Goal: Task Accomplishment & Management: Manage account settings

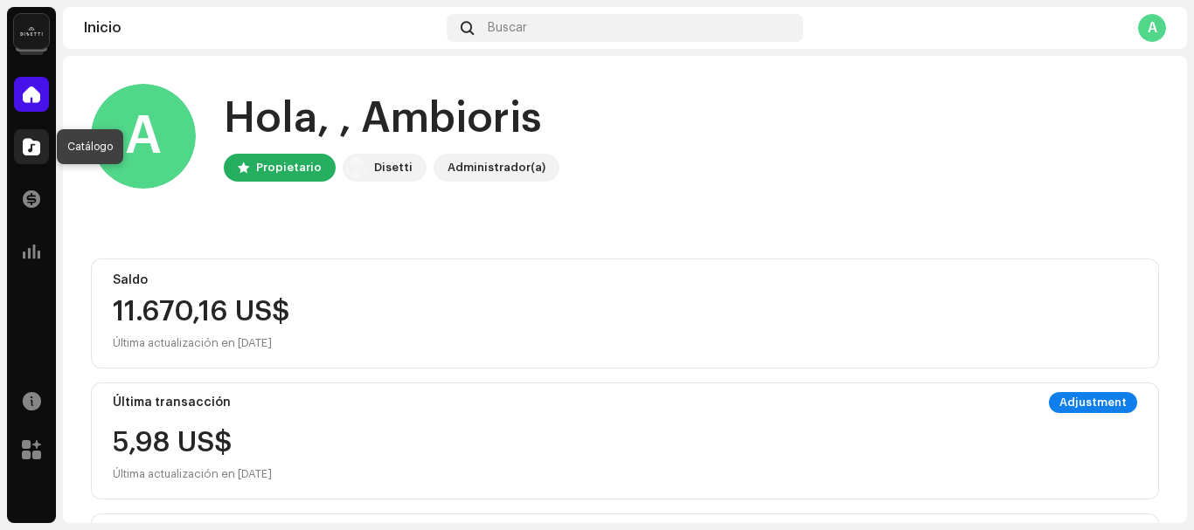
click at [36, 151] on span at bounding box center [31, 147] width 17 height 14
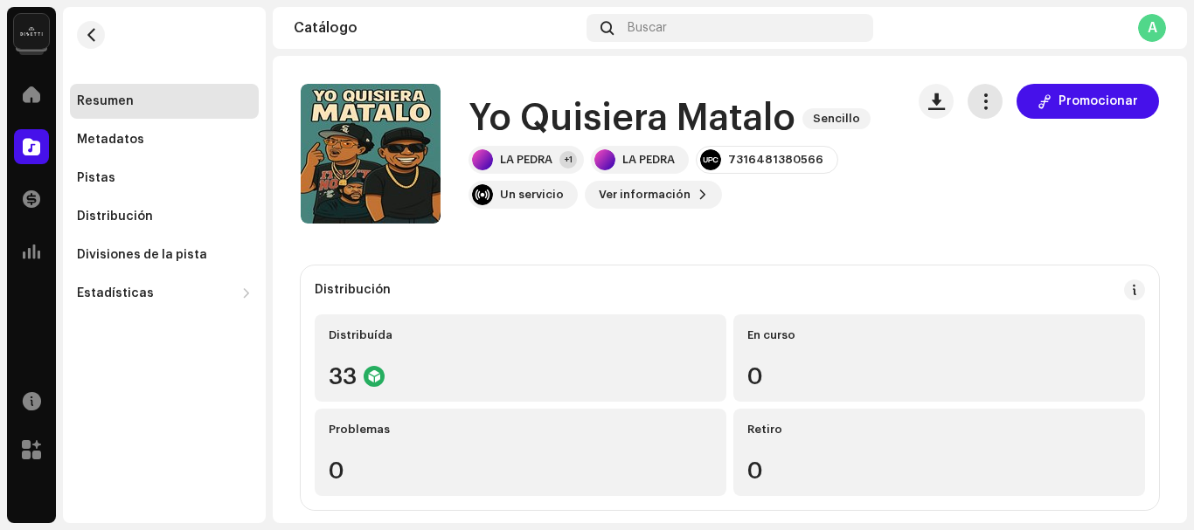
click at [985, 97] on span "button" at bounding box center [985, 101] width 17 height 14
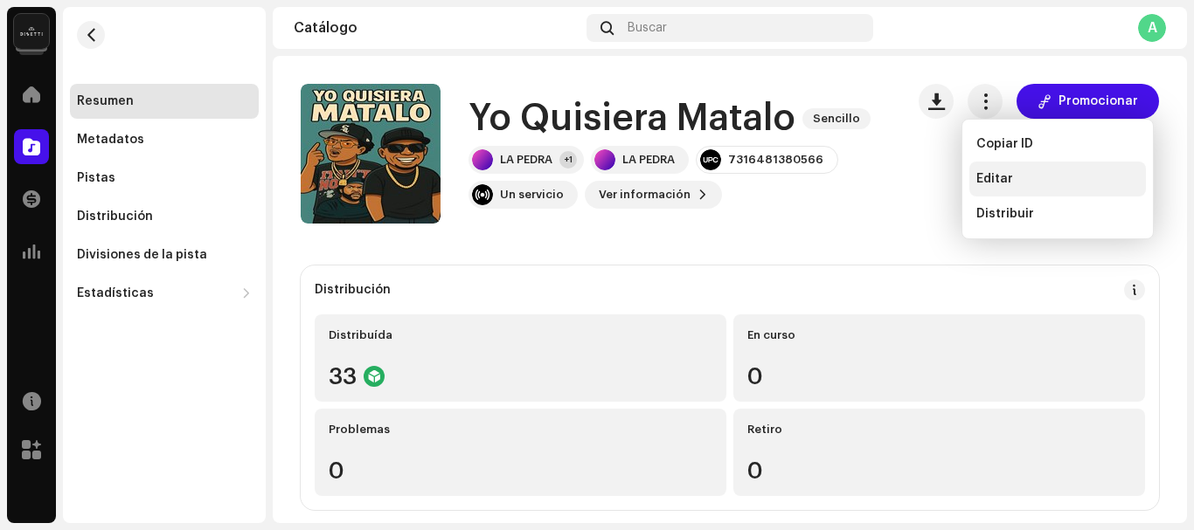
click at [996, 175] on span "Editar" at bounding box center [994, 179] width 37 height 14
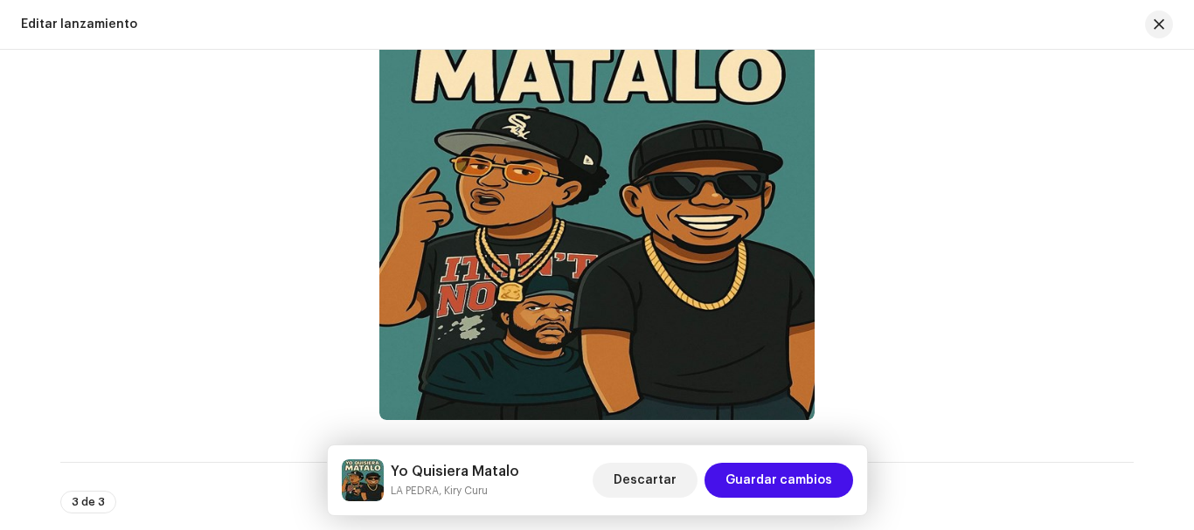
scroll to position [571, 0]
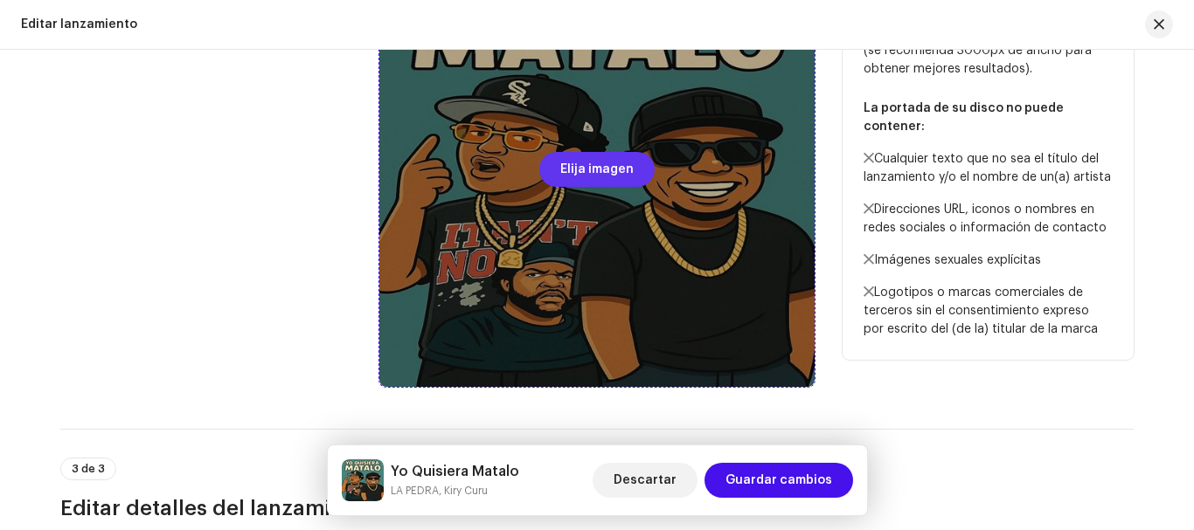
click at [604, 170] on span "Elija imagen" at bounding box center [596, 169] width 73 height 35
click at [594, 166] on span "Elija imagen" at bounding box center [596, 169] width 73 height 35
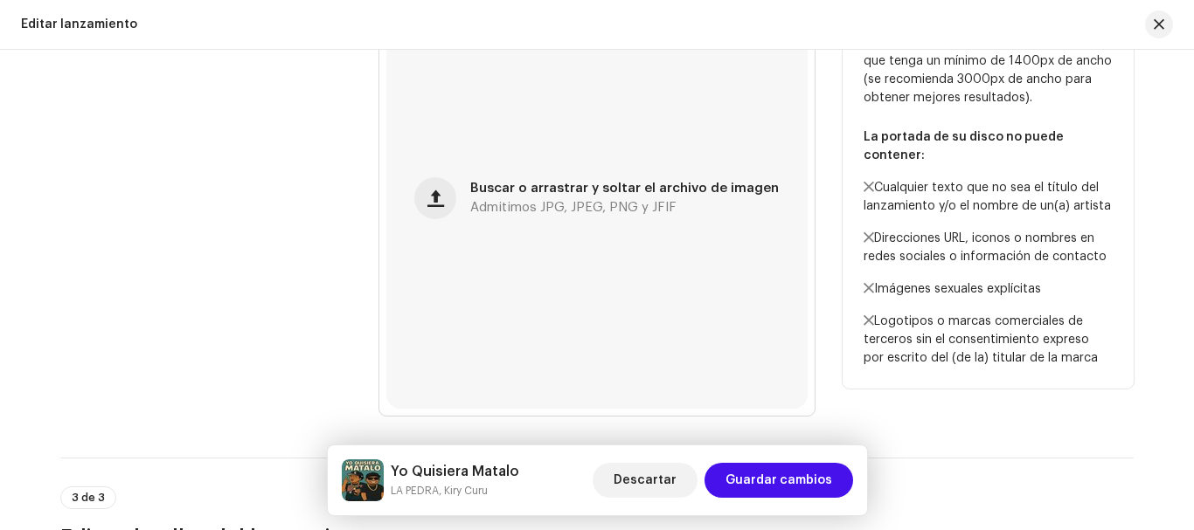
scroll to position [544, 0]
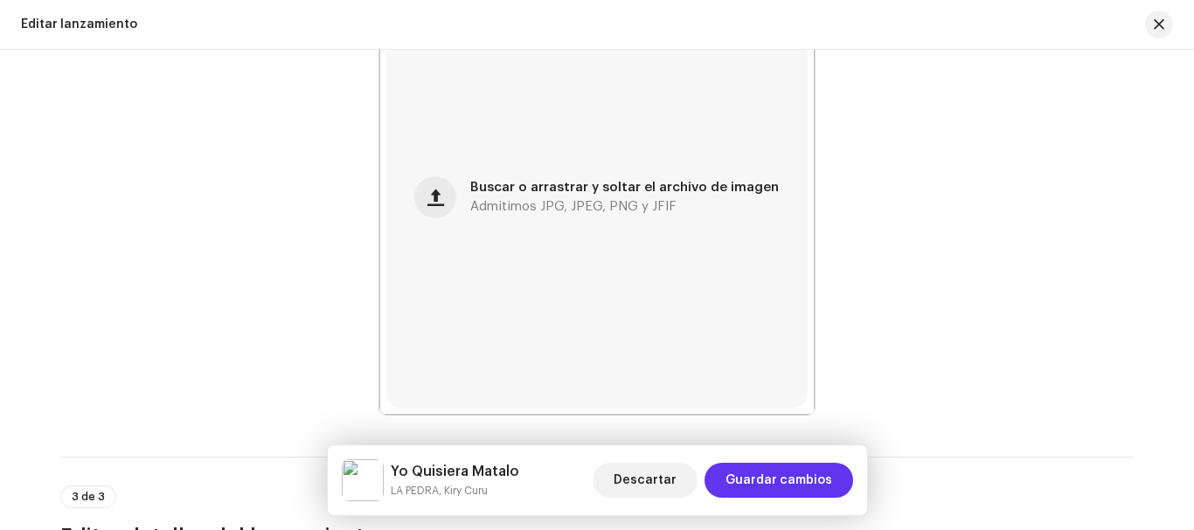
click at [788, 481] on span "Guardar cambios" at bounding box center [778, 480] width 107 height 35
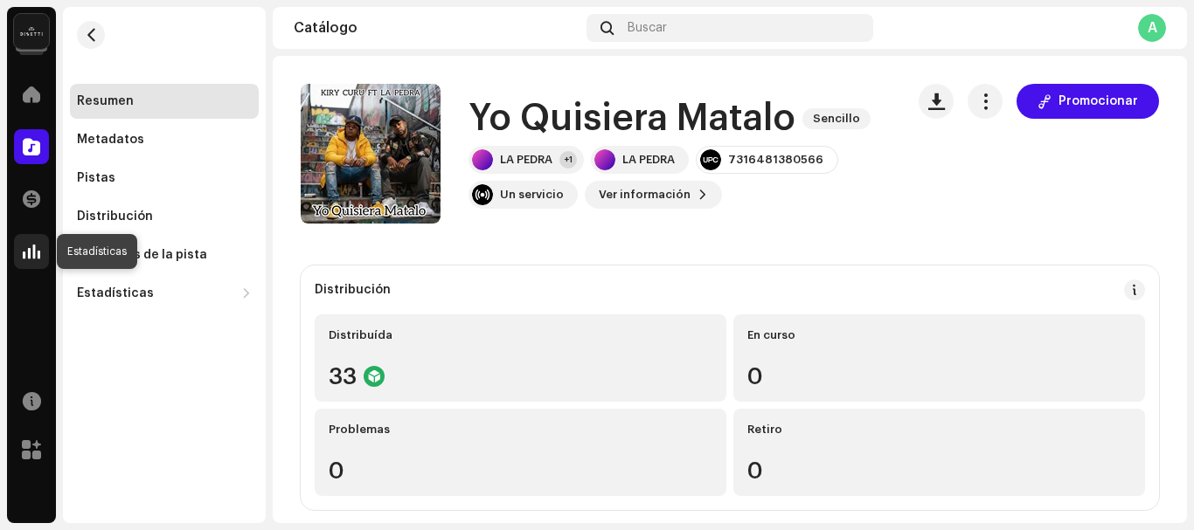
click at [31, 260] on div at bounding box center [31, 251] width 35 height 35
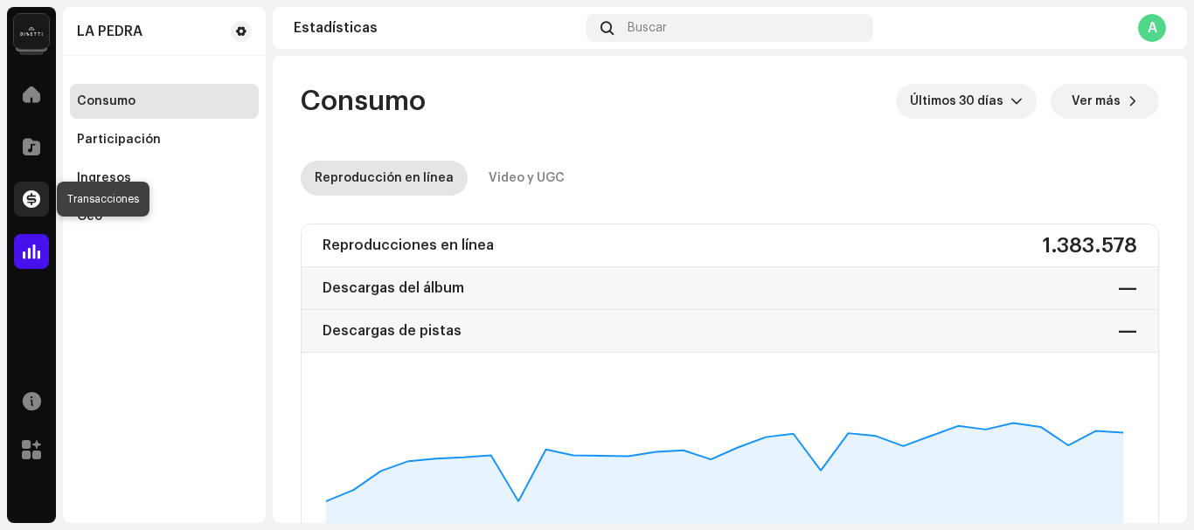
click at [30, 202] on span at bounding box center [31, 199] width 17 height 14
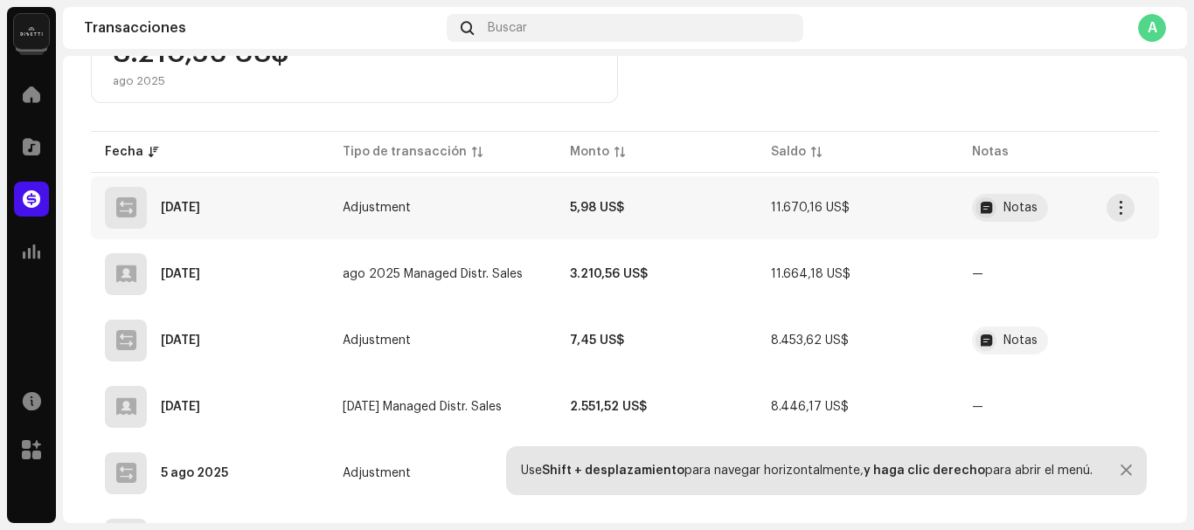
scroll to position [370, 0]
click at [994, 216] on div "Notas" at bounding box center [1010, 207] width 76 height 28
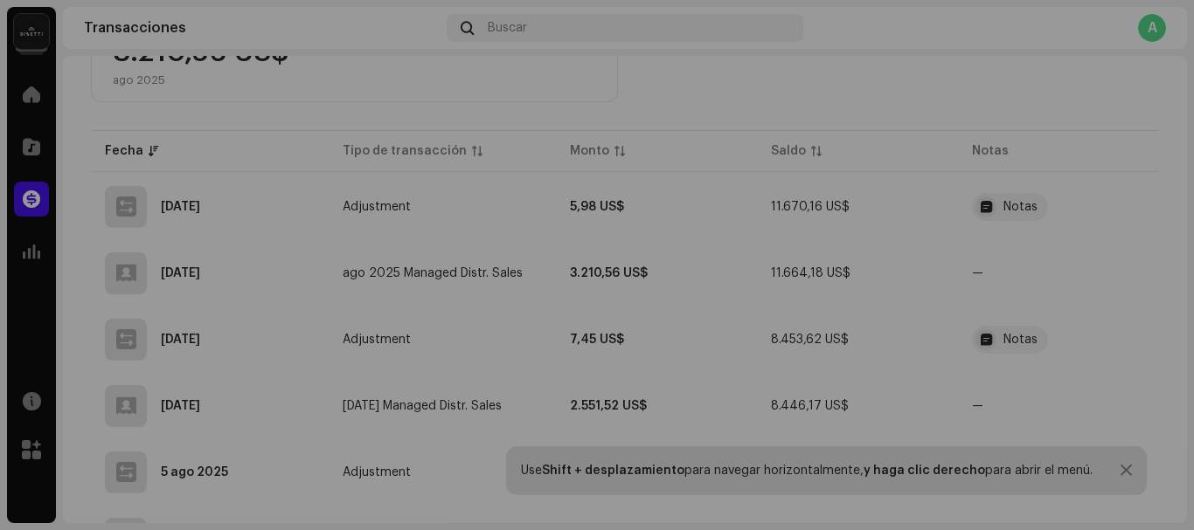
click at [913, 111] on div "Detalles de la transacción Tipo de transacción Adjustment Monto de ingreso 5,98…" at bounding box center [597, 265] width 1194 height 530
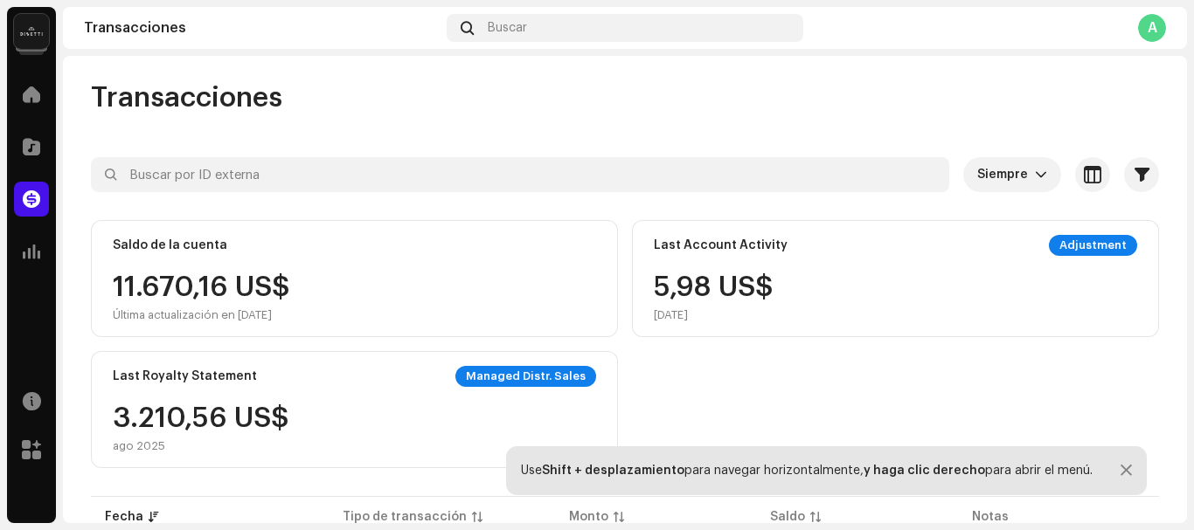
scroll to position [0, 0]
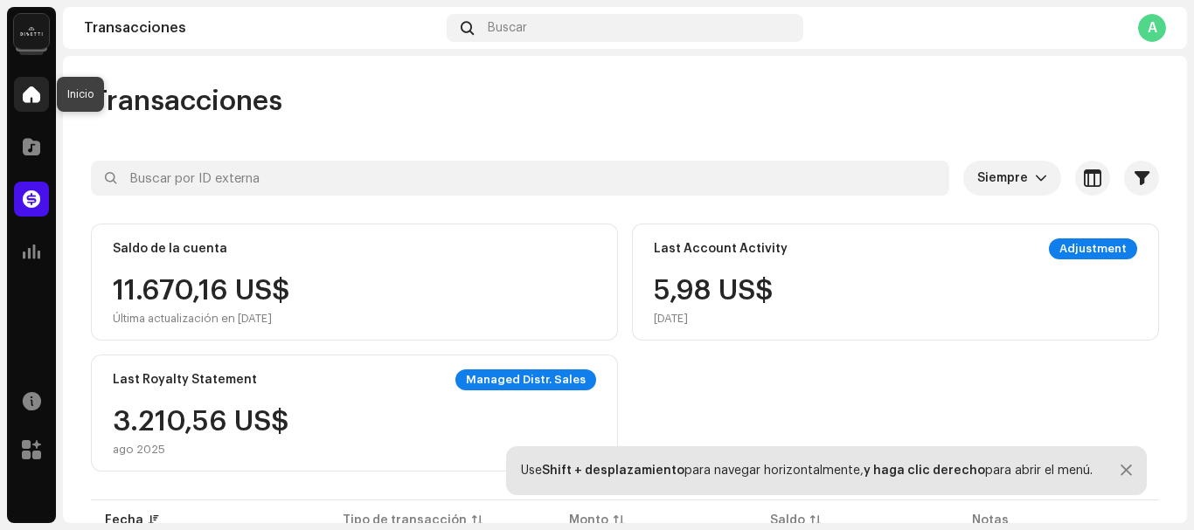
click at [36, 96] on span at bounding box center [31, 94] width 17 height 14
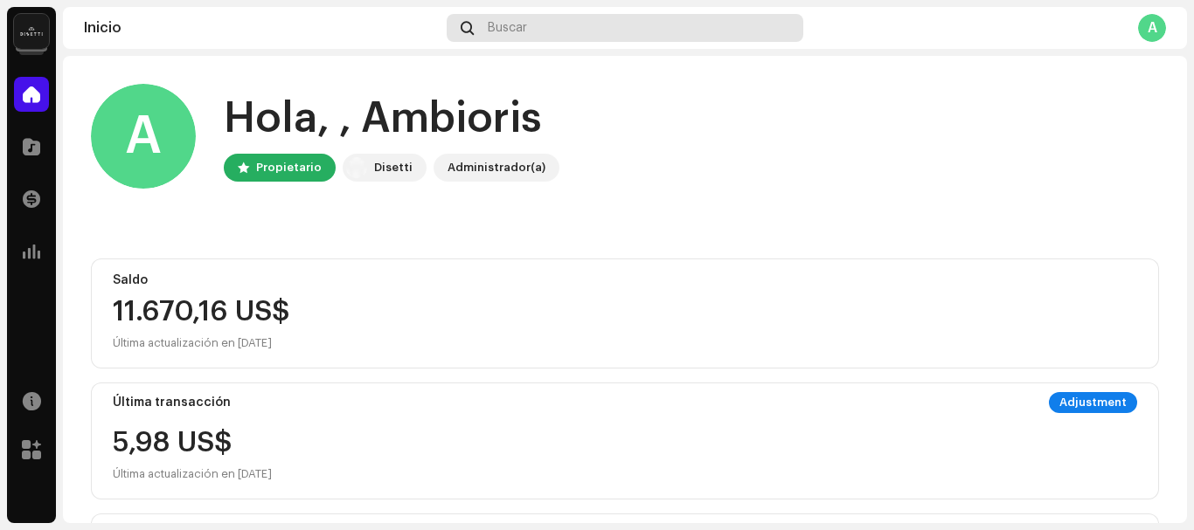
click at [684, 23] on div "Buscar" at bounding box center [625, 28] width 356 height 28
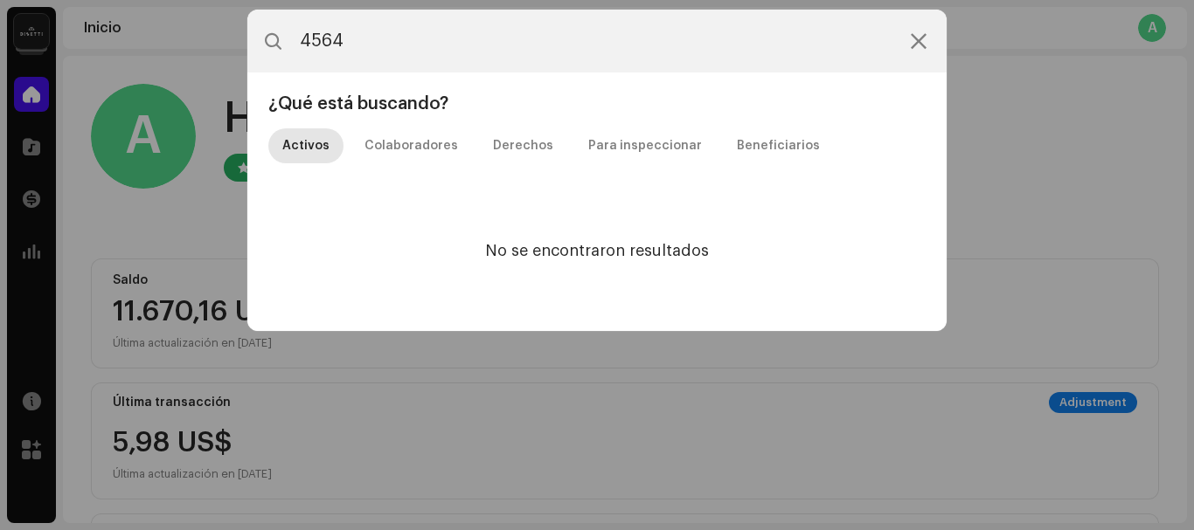
type input "4564"
click at [922, 45] on icon at bounding box center [918, 41] width 16 height 14
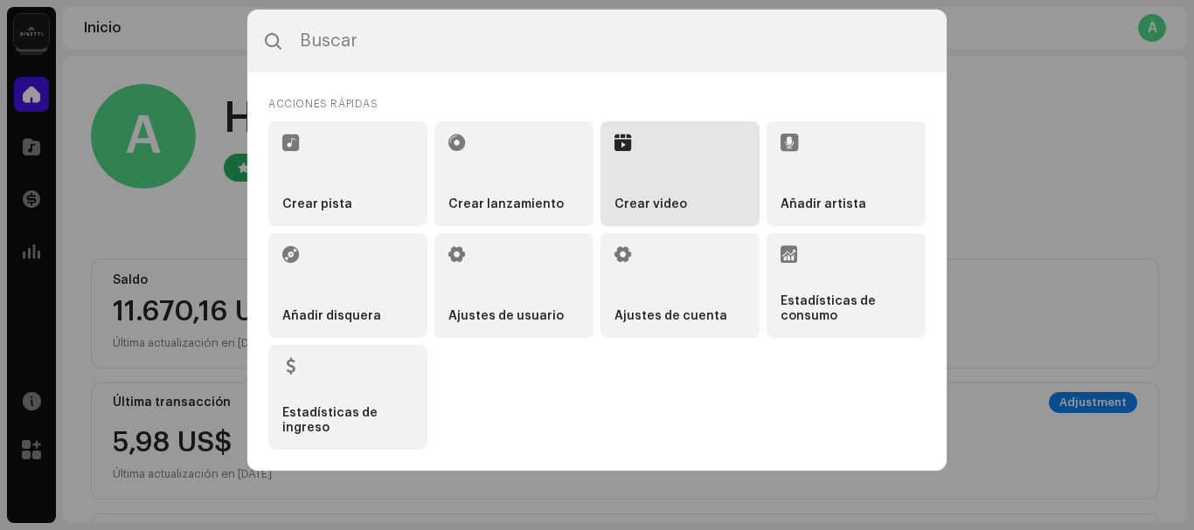
click at [665, 185] on li "Crear video" at bounding box center [679, 173] width 159 height 105
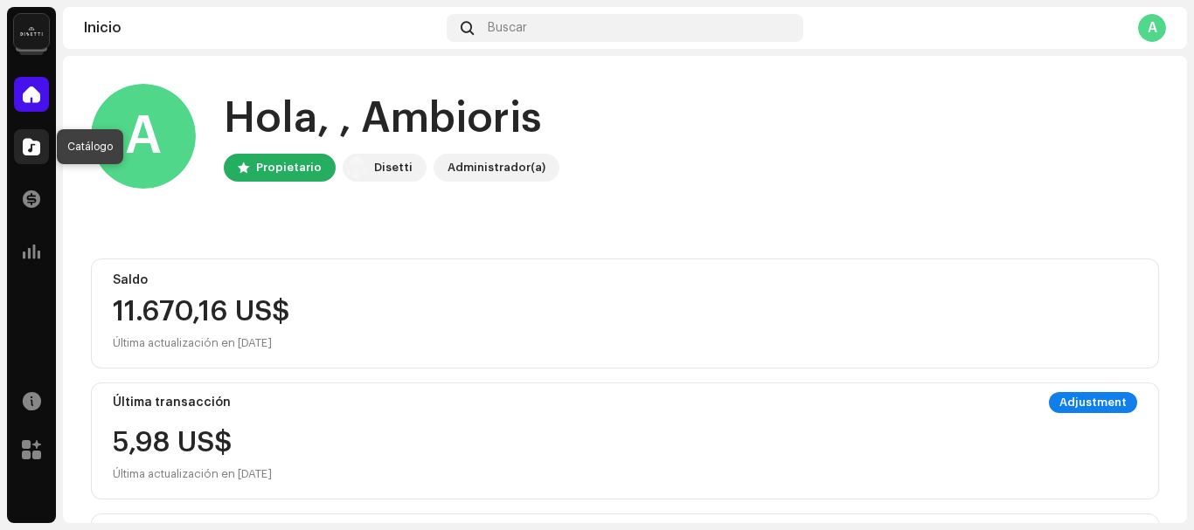
click at [32, 144] on span at bounding box center [31, 147] width 17 height 14
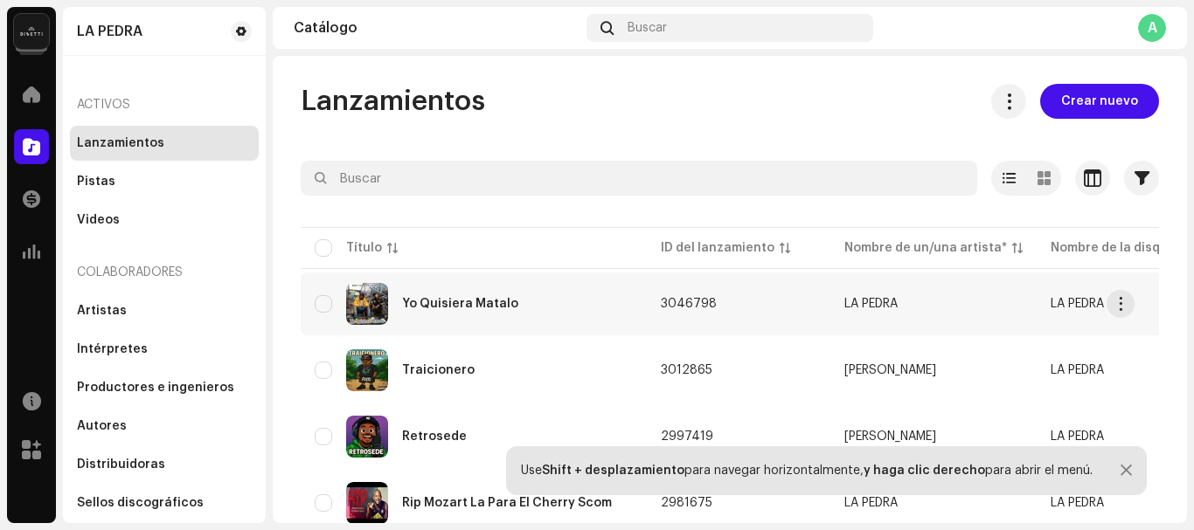
click at [502, 311] on div "Yo Quisiera Matalo" at bounding box center [474, 304] width 318 height 42
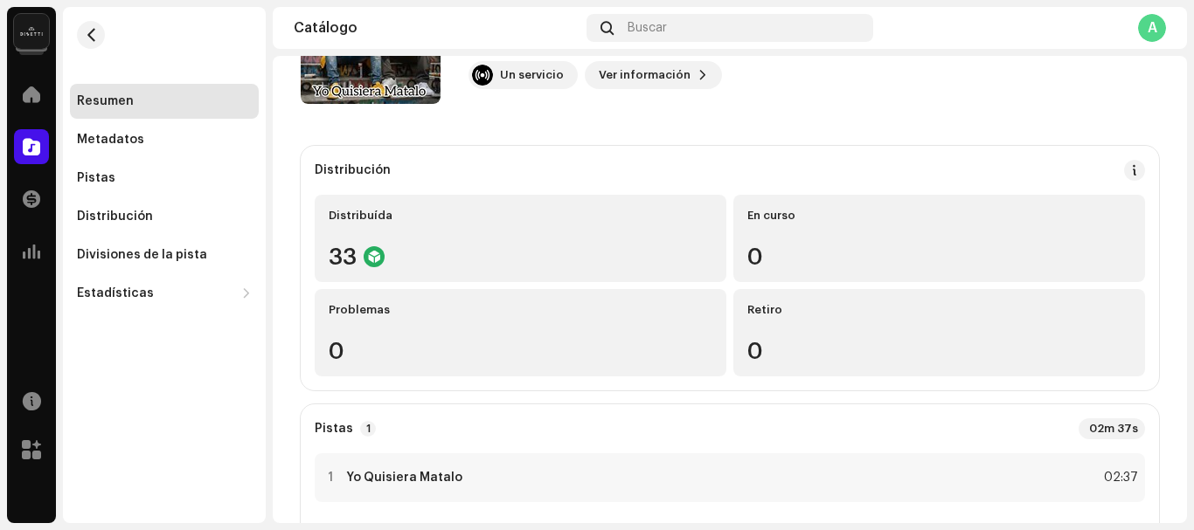
scroll to position [166, 0]
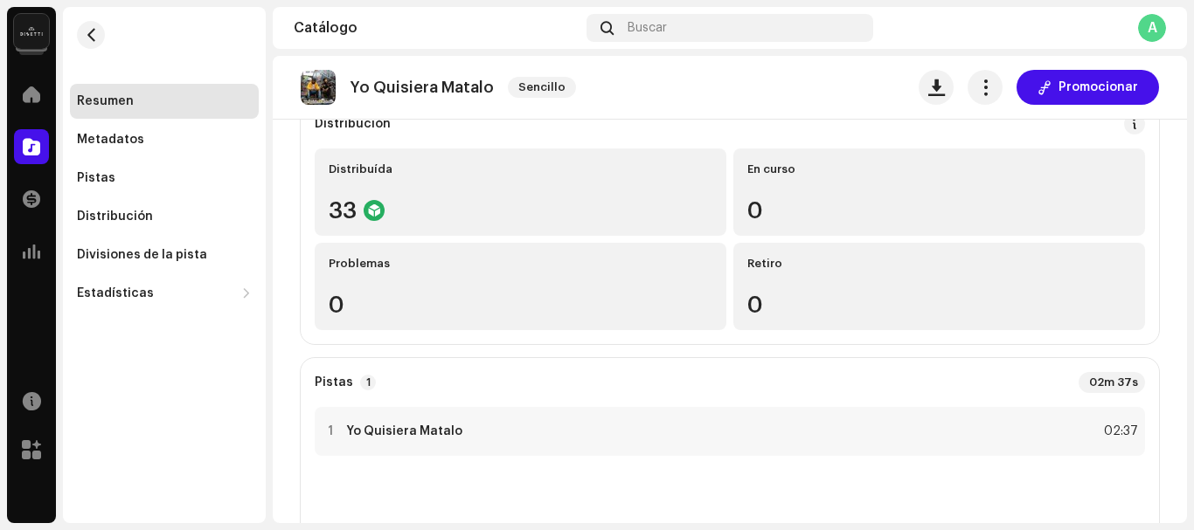
click at [429, 190] on re-o-release-hero "Yo Quisiera Matalo Sencillo Promocionar Yo Quisiera Matalo Sencillo LA PEDRA +1…" at bounding box center [730, 126] width 914 height 140
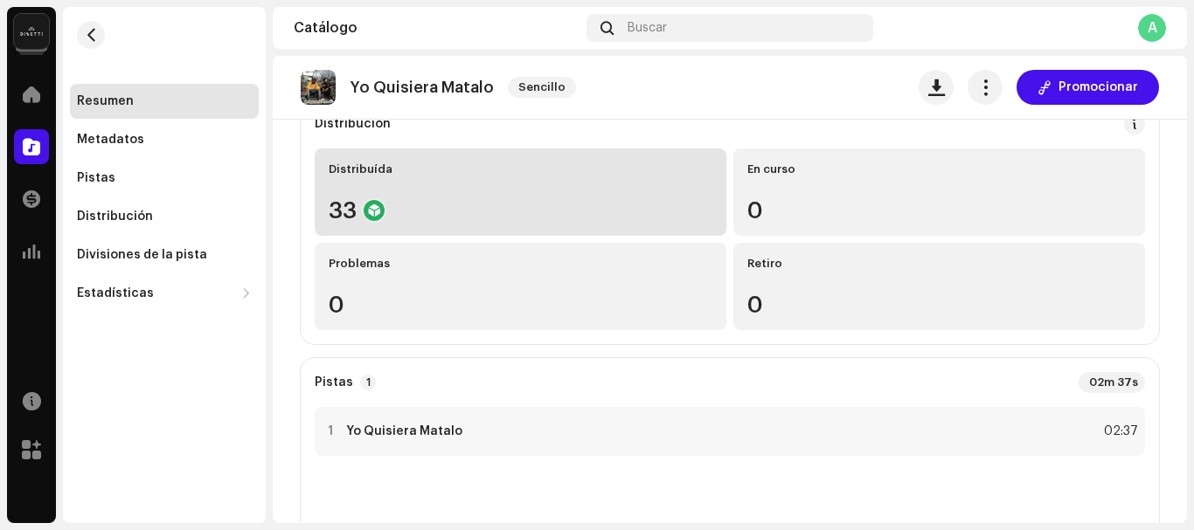
click at [357, 211] on div "33" at bounding box center [521, 210] width 384 height 23
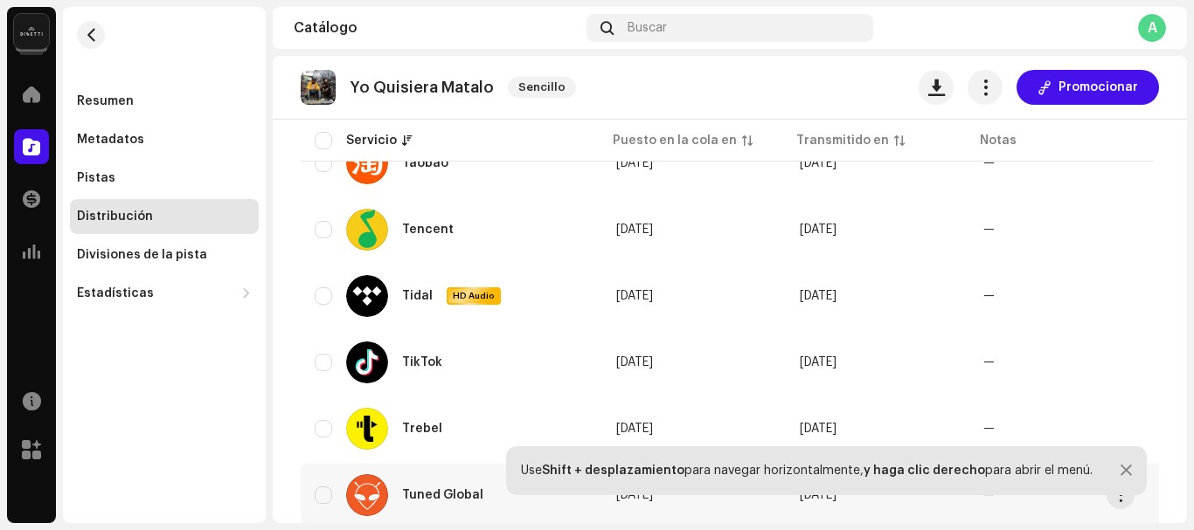
scroll to position [1638, 0]
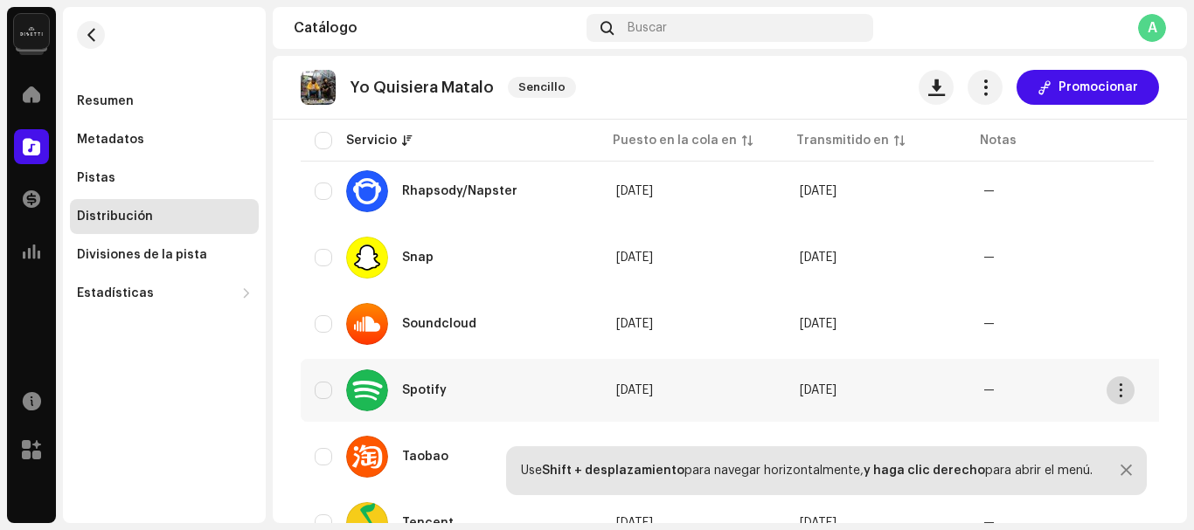
click at [1117, 384] on span "button" at bounding box center [1120, 391] width 13 height 14
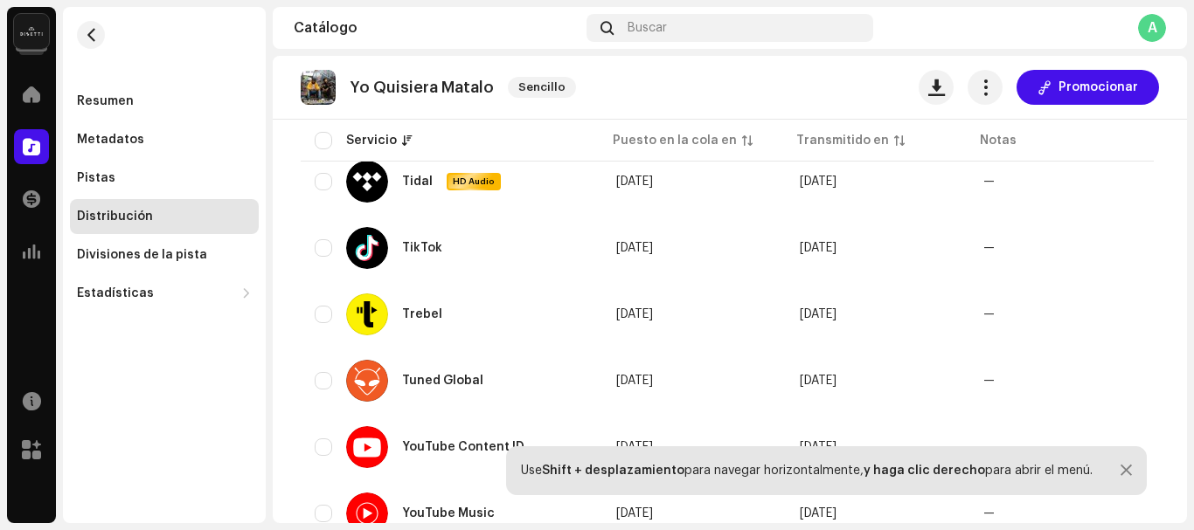
scroll to position [2121, 0]
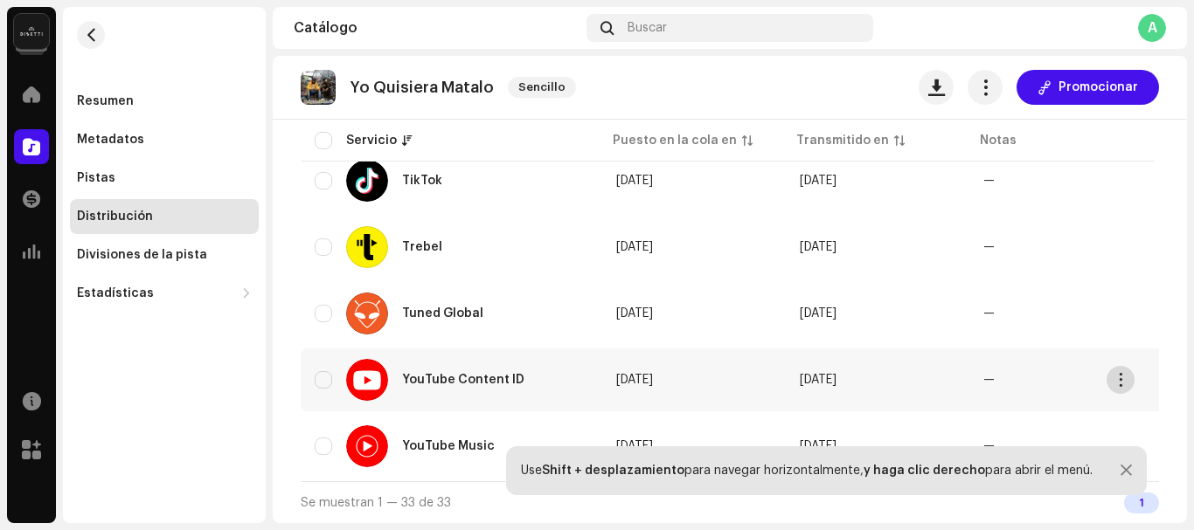
click at [1118, 373] on span "button" at bounding box center [1120, 380] width 13 height 14
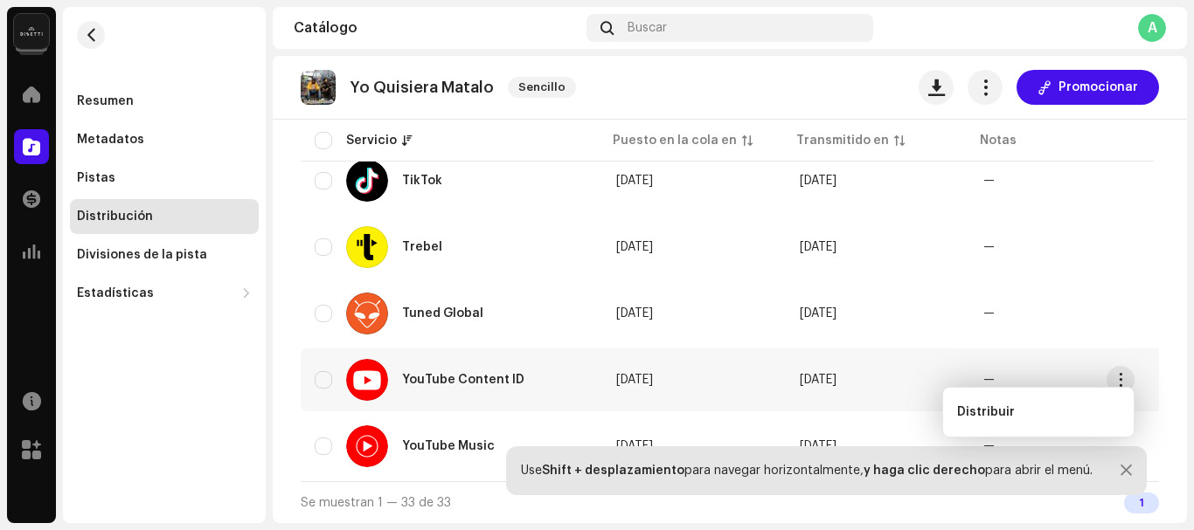
click at [1120, 470] on div at bounding box center [1125, 471] width 11 height 14
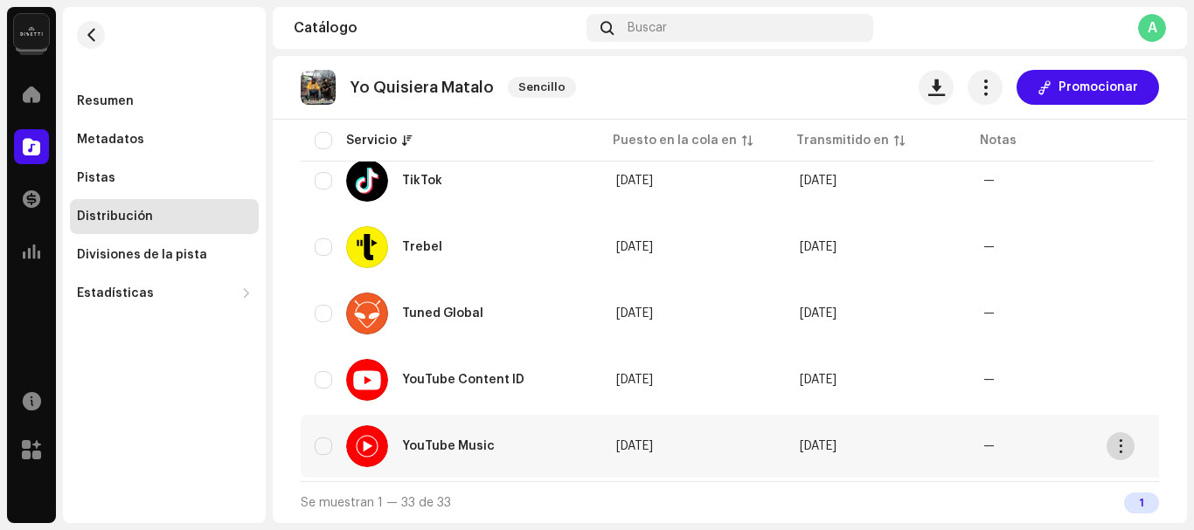
click at [1121, 433] on button "button" at bounding box center [1120, 447] width 28 height 28
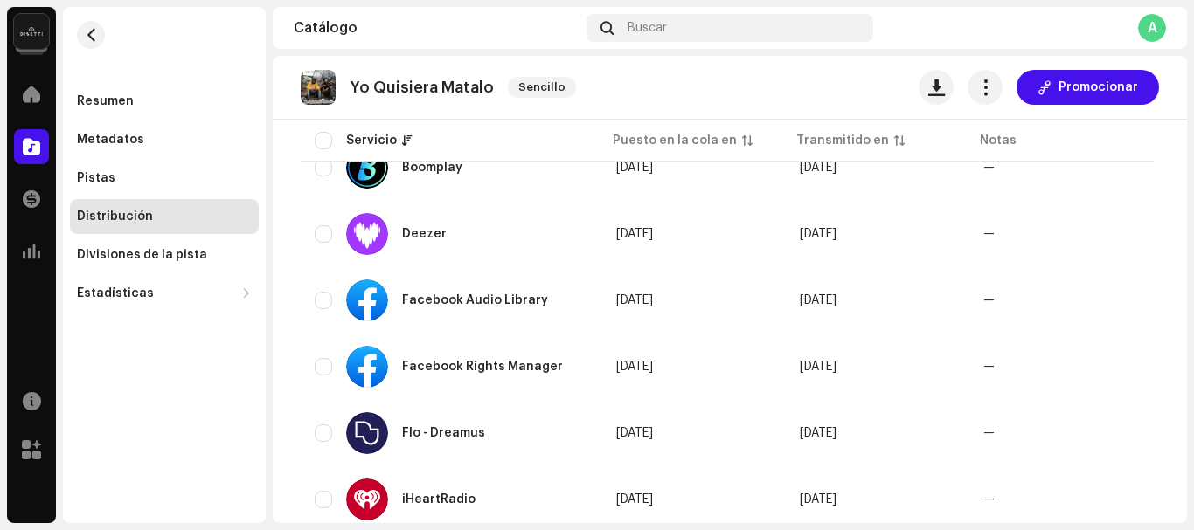
scroll to position [599, 0]
click at [1126, 372] on span "button" at bounding box center [1120, 368] width 13 height 14
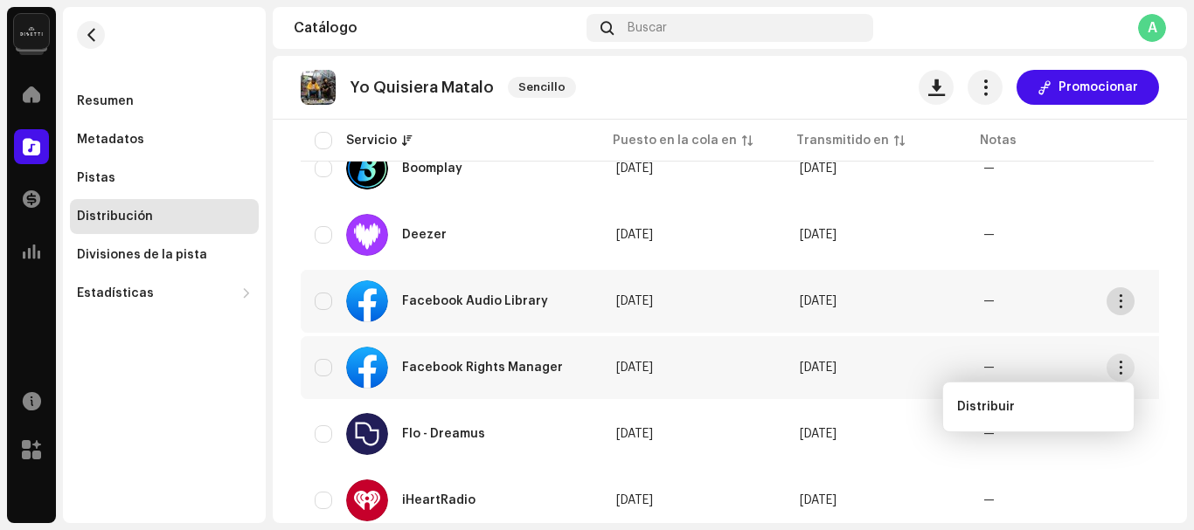
click at [1115, 302] on span "button" at bounding box center [1120, 301] width 13 height 14
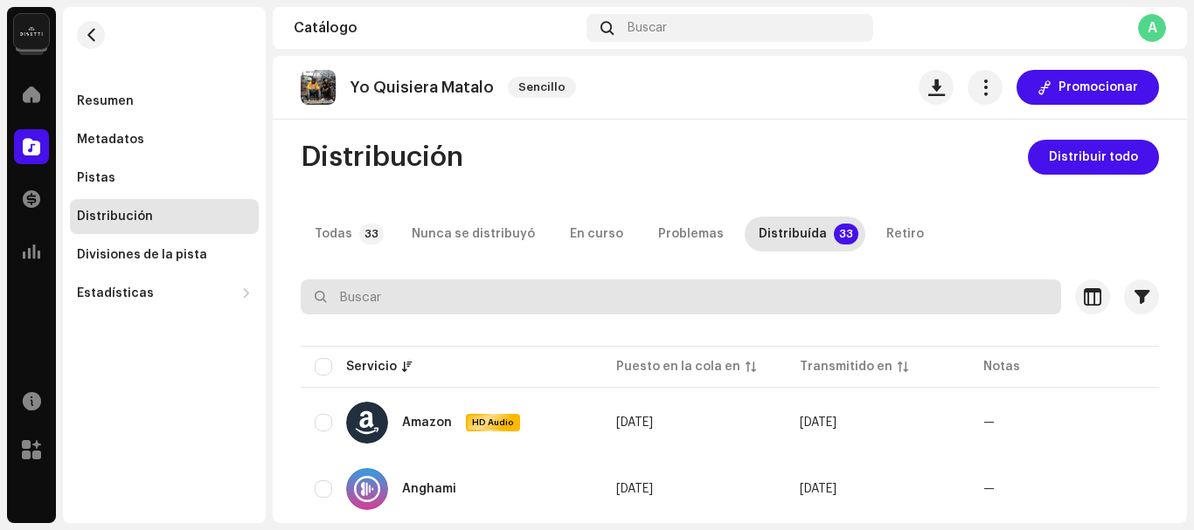
scroll to position [0, 0]
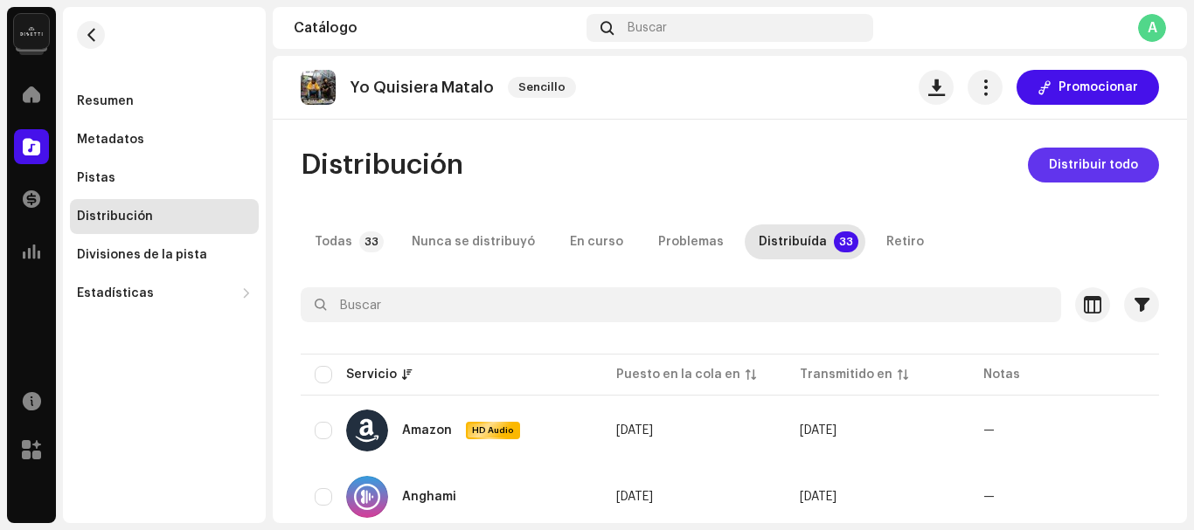
click at [1096, 160] on span "Distribuir todo" at bounding box center [1093, 165] width 89 height 35
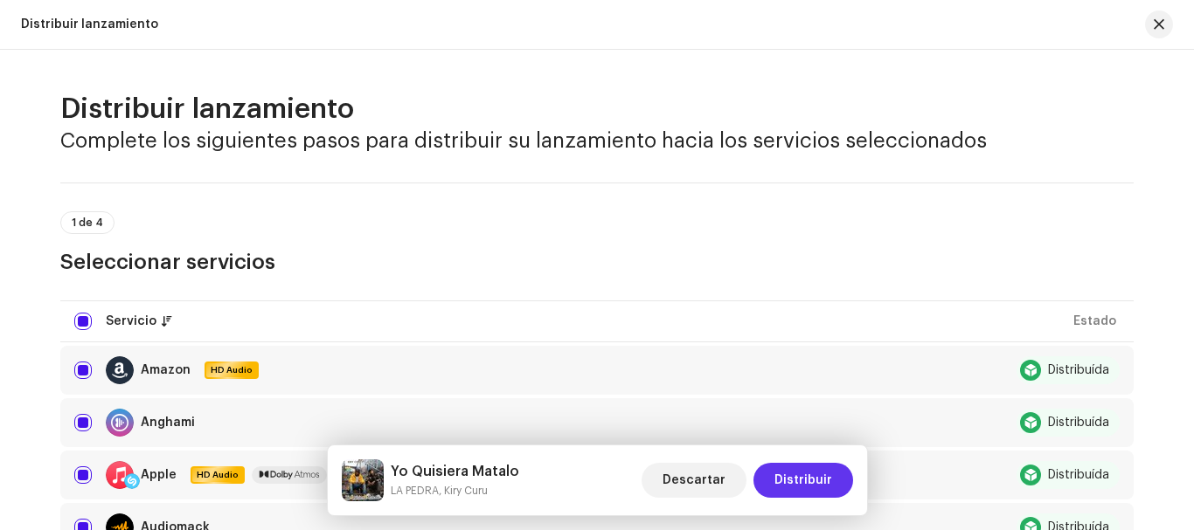
click at [832, 474] on button "Distribuir" at bounding box center [803, 480] width 100 height 35
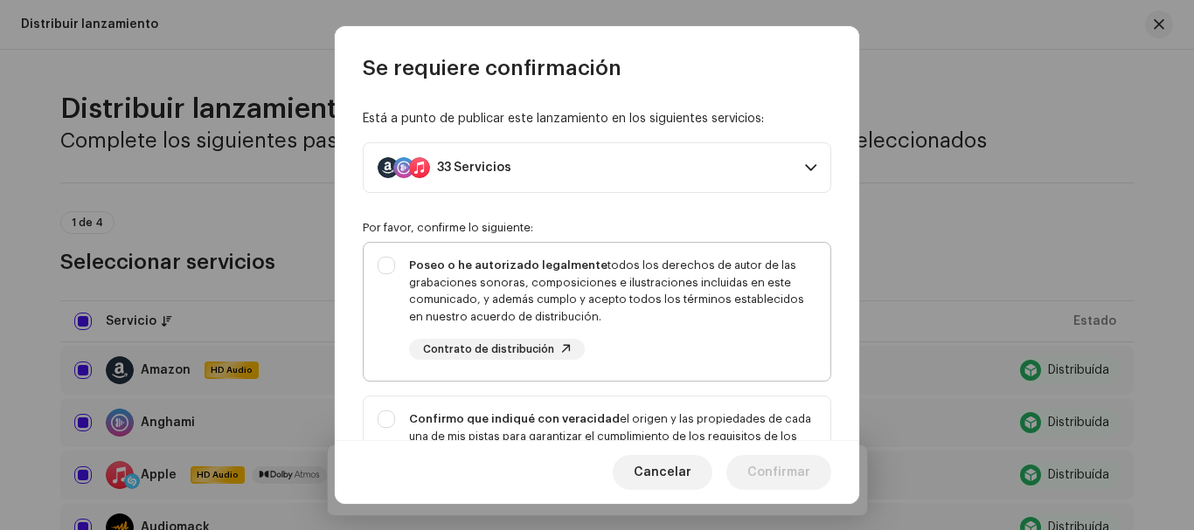
click at [384, 260] on div "Poseo o he autorizado legalmente todos los derechos de autor de las grabaciones…" at bounding box center [596, 308] width 467 height 131
checkbox input "true"
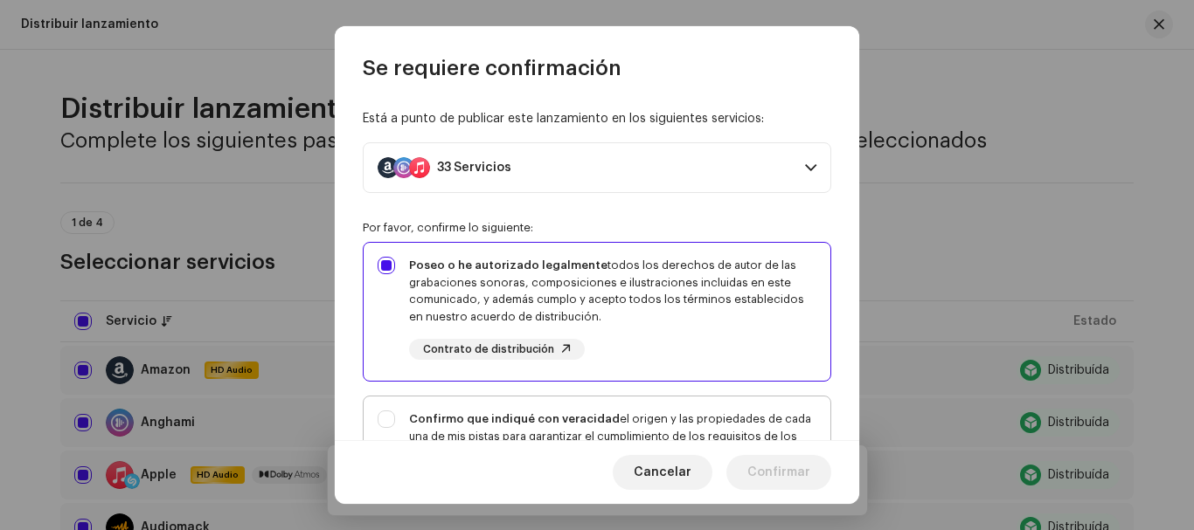
click at [382, 419] on div "Confirmo que indiqué con veracidad el origen y las propiedades de cada una de m…" at bounding box center [596, 471] width 467 height 149
checkbox input "true"
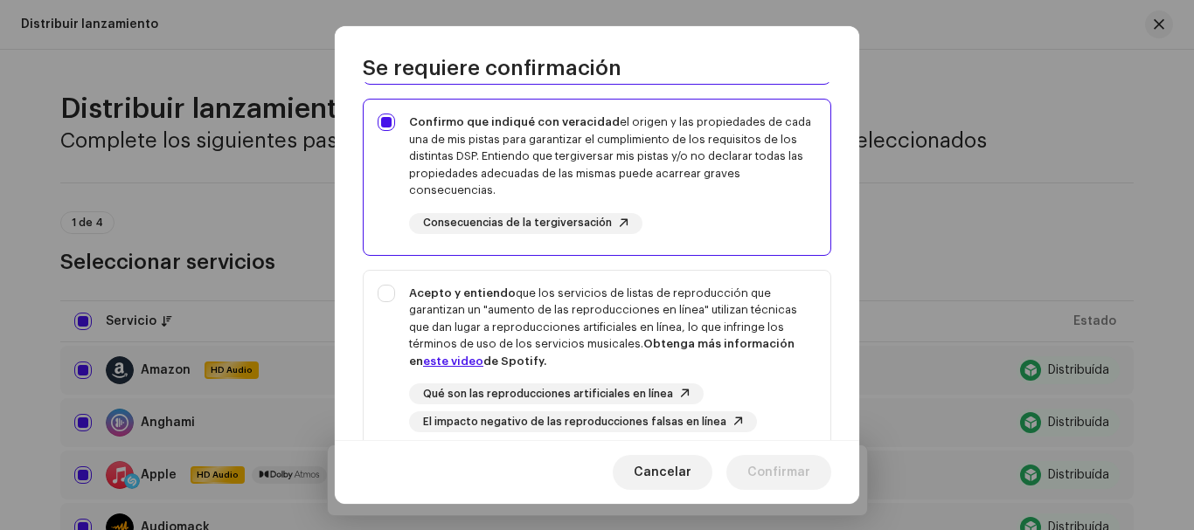
scroll to position [305, 0]
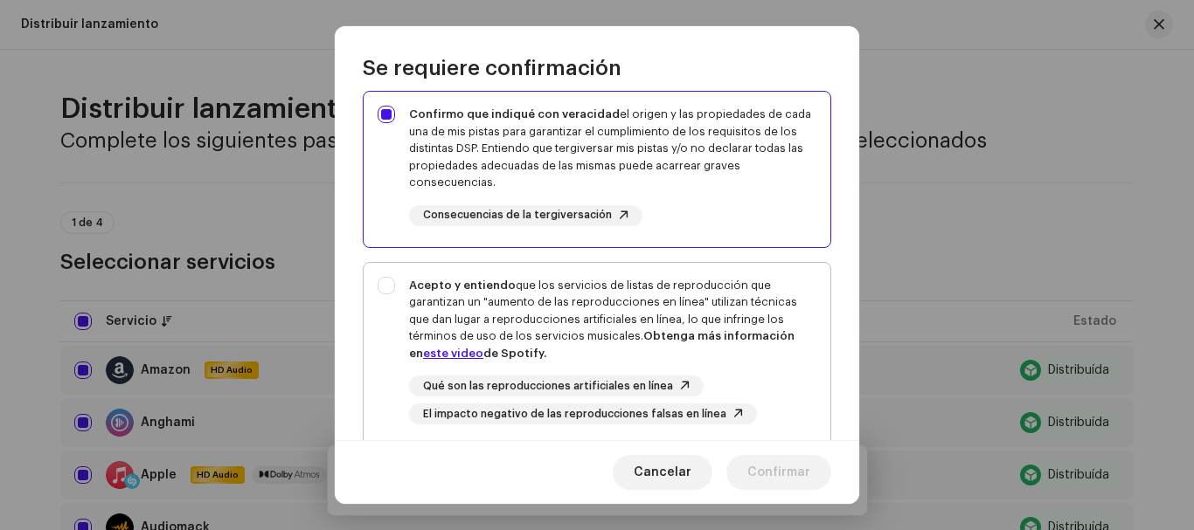
click at [391, 288] on div "Acepto y entiendo que los servicios de listas de reproducción que garantizan un…" at bounding box center [596, 351] width 467 height 177
checkbox input "true"
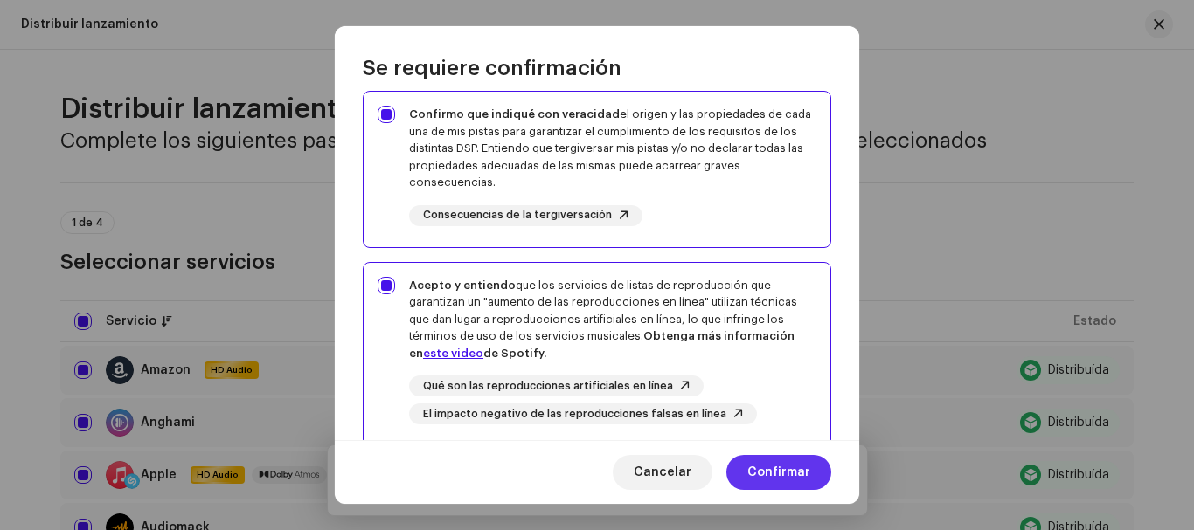
click at [773, 470] on span "Confirmar" at bounding box center [778, 472] width 63 height 35
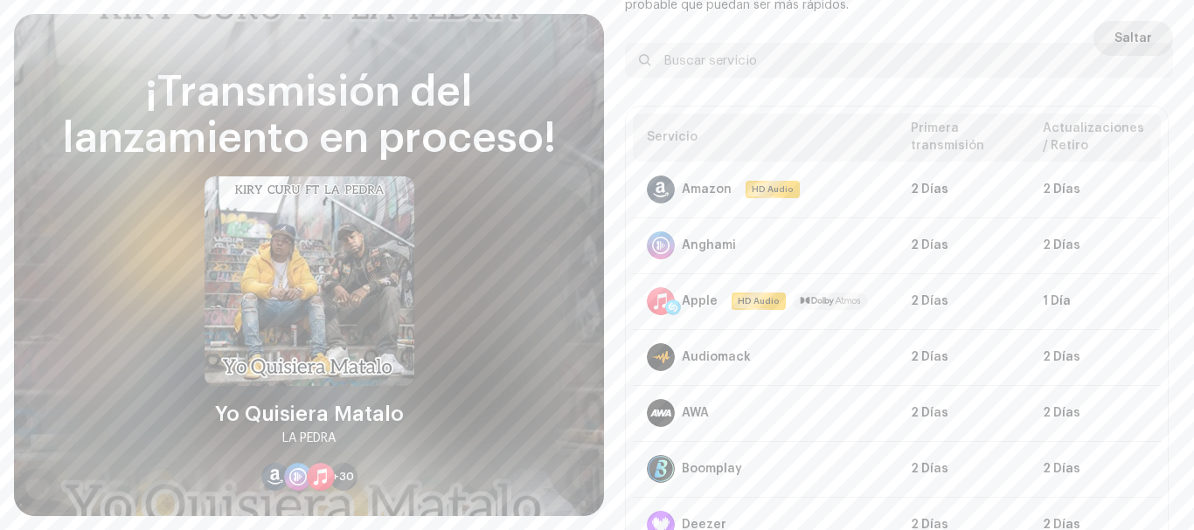
click at [1114, 38] on span "Saltar" at bounding box center [1133, 38] width 38 height 35
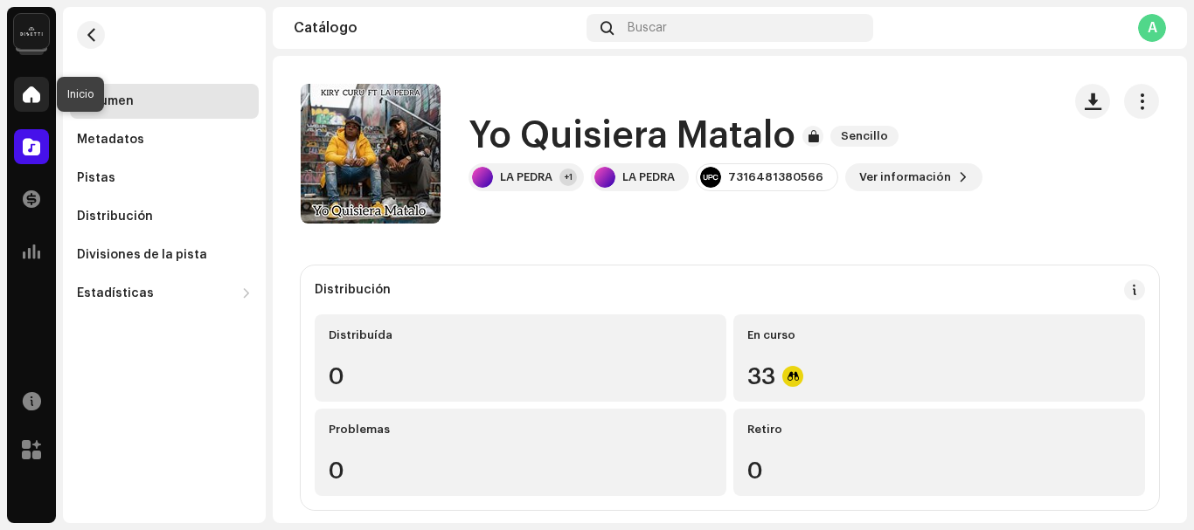
click at [32, 90] on span at bounding box center [31, 94] width 17 height 14
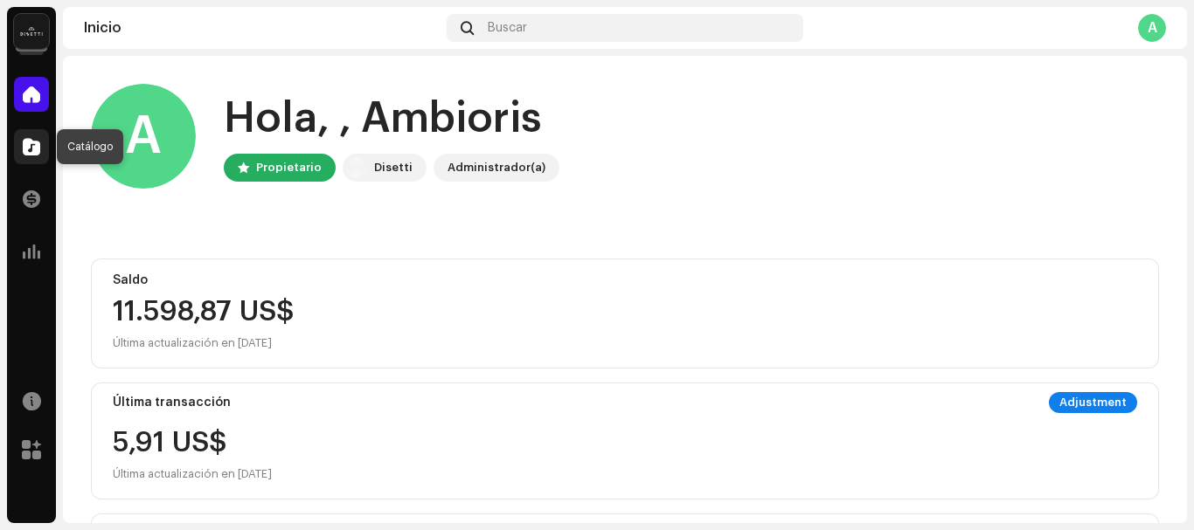
click at [32, 142] on span at bounding box center [31, 147] width 17 height 14
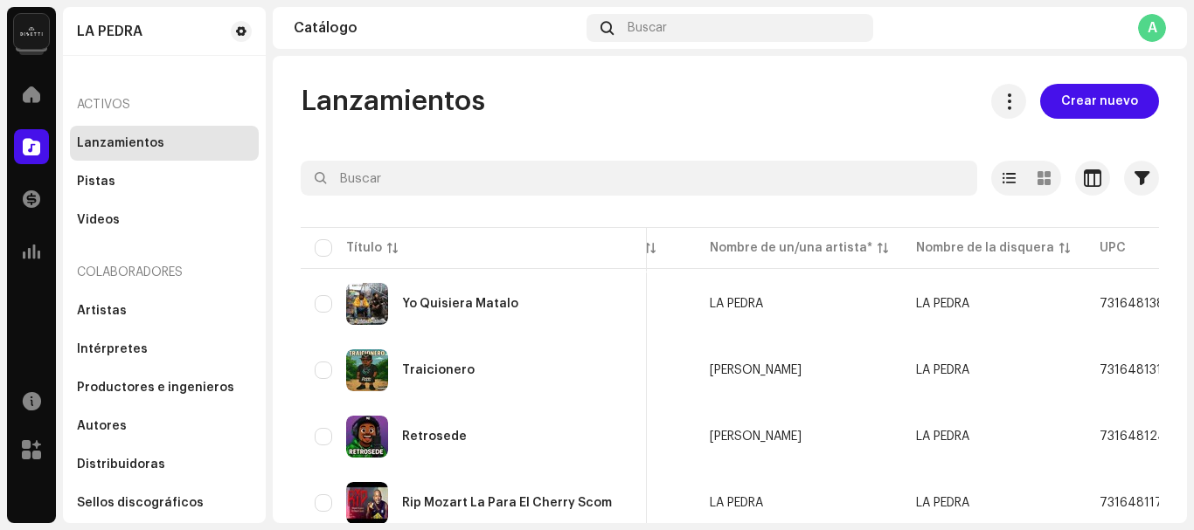
click at [1147, 29] on div "A" at bounding box center [1152, 28] width 28 height 28
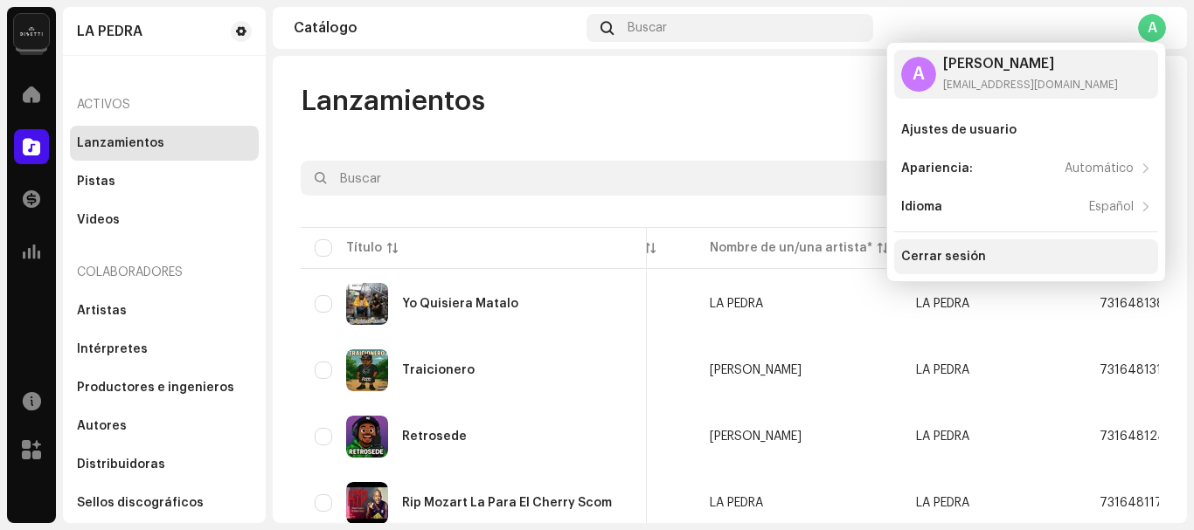
click at [961, 259] on div "Cerrar sesión" at bounding box center [943, 257] width 85 height 14
